Goal: Task Accomplishment & Management: Use online tool/utility

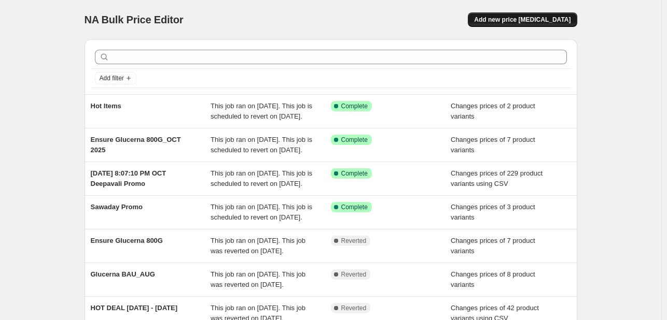
click at [528, 19] on span "Add new price [MEDICAL_DATA]" at bounding box center [522, 20] width 96 height 8
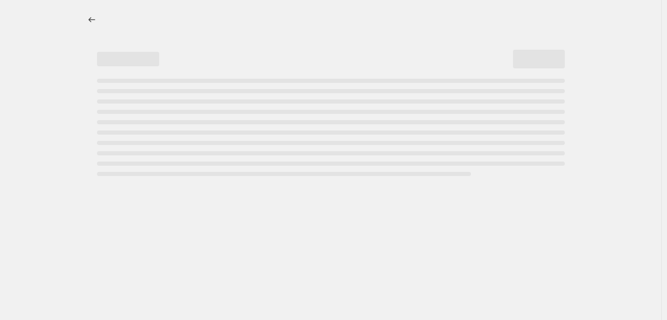
select select "percentage"
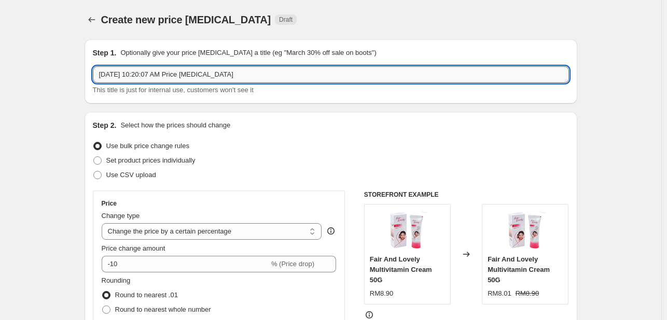
click at [255, 72] on input "Oct 8, 2025, 10:20:07 AM Price change job" at bounding box center [331, 74] width 476 height 17
type input "HOT DEALS"
click at [137, 173] on span "Use CSV upload" at bounding box center [131, 175] width 50 height 8
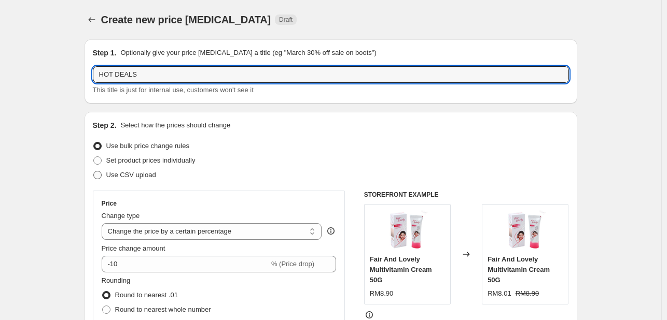
click at [94, 172] on input "Use CSV upload" at bounding box center [93, 171] width 1 height 1
radio input "true"
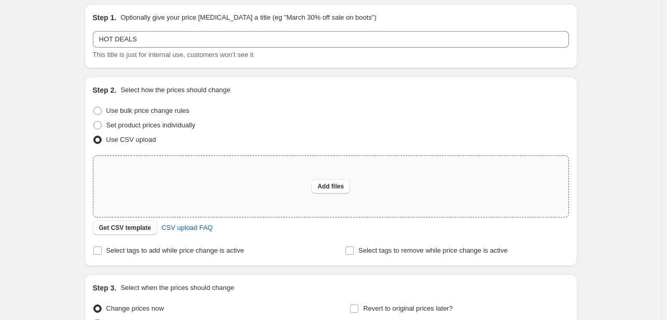
scroll to position [52, 0]
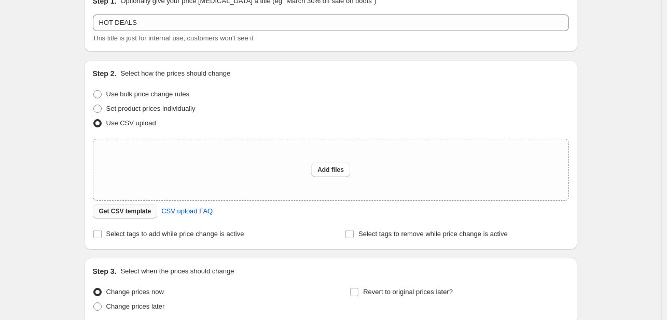
click at [142, 215] on span "Get CSV template" at bounding box center [125, 211] width 52 height 8
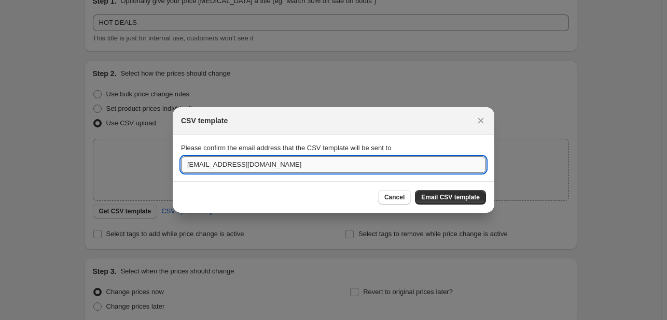
click at [355, 167] on input "[EMAIL_ADDRESS][DOMAIN_NAME]" at bounding box center [333, 165] width 305 height 17
type input "C"
type input "carmenljw@sunwaymulticre.com.my"
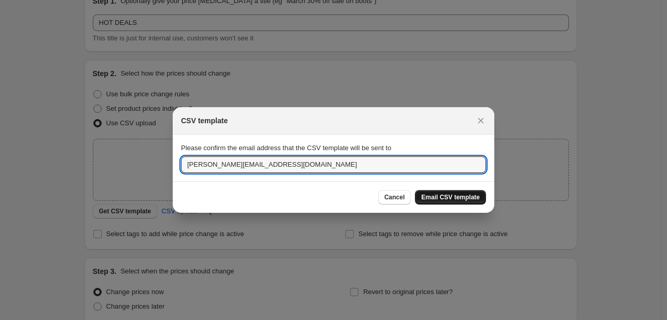
click at [456, 198] on span "Email CSV template" at bounding box center [450, 197] width 59 height 8
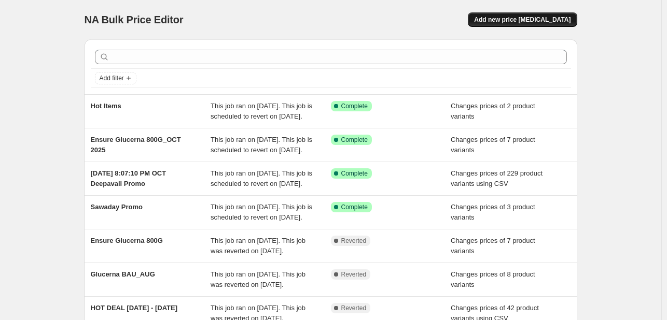
click at [524, 18] on span "Add new price [MEDICAL_DATA]" at bounding box center [522, 20] width 96 height 8
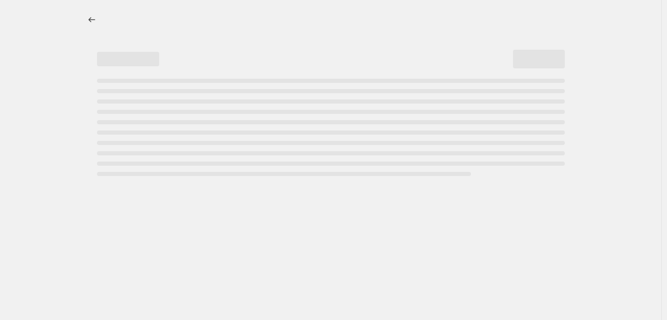
select select "percentage"
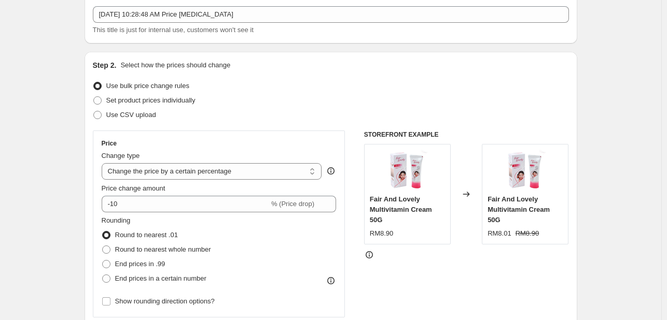
scroll to position [104, 0]
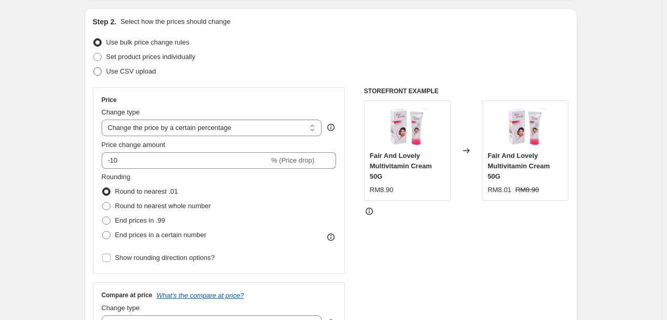
click at [151, 75] on span "Use CSV upload" at bounding box center [131, 71] width 50 height 8
click at [94, 68] on input "Use CSV upload" at bounding box center [93, 67] width 1 height 1
radio input "true"
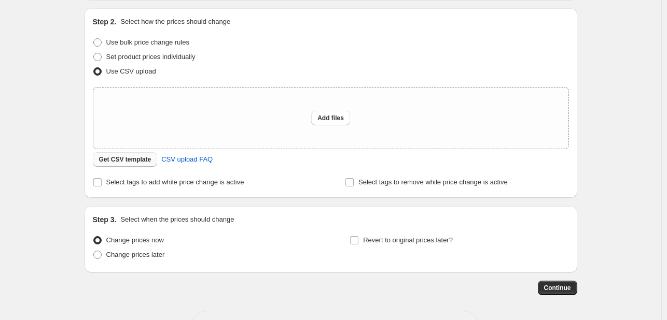
click at [137, 160] on span "Get CSV template" at bounding box center [125, 160] width 52 height 8
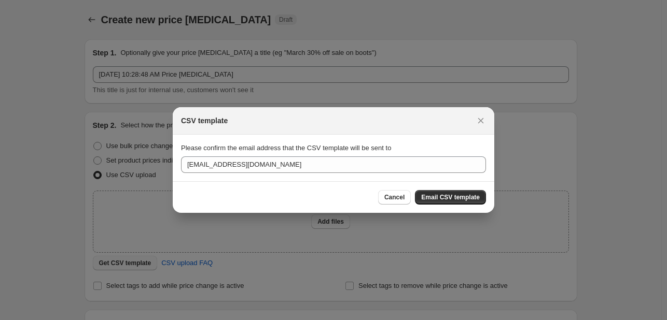
scroll to position [0, 0]
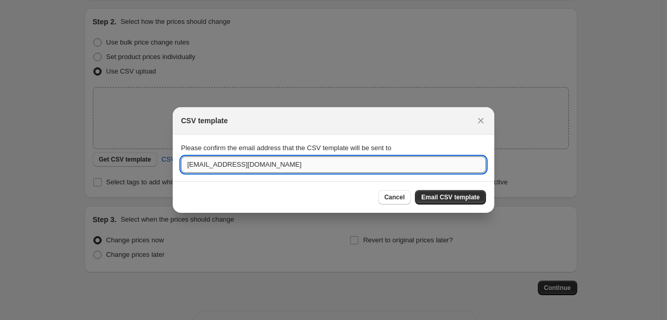
click at [236, 172] on input "[EMAIL_ADDRESS][DOMAIN_NAME]" at bounding box center [333, 165] width 305 height 17
type input "[PERSON_NAME][EMAIL_ADDRESS][DOMAIN_NAME]"
click at [448, 200] on span "Email CSV template" at bounding box center [450, 197] width 59 height 8
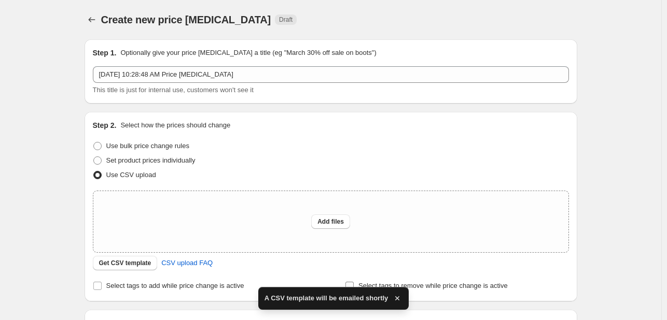
scroll to position [104, 0]
